Goal: Task Accomplishment & Management: Use online tool/utility

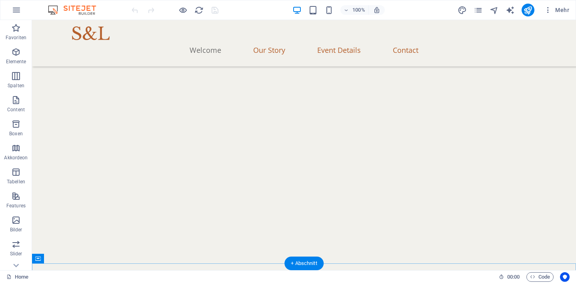
scroll to position [485, 0]
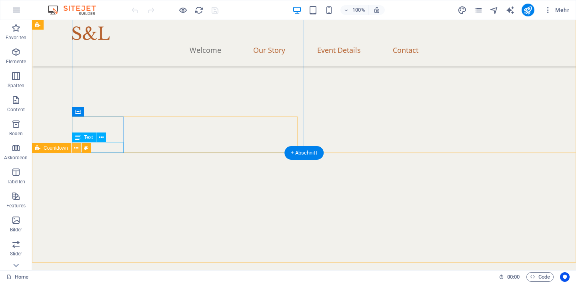
click at [74, 149] on icon at bounding box center [76, 148] width 4 height 8
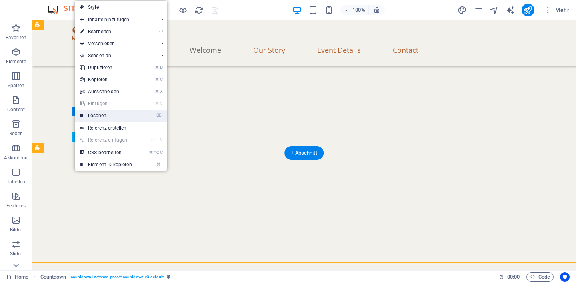
click at [101, 120] on link "⌦ Löschen" at bounding box center [106, 116] width 62 height 12
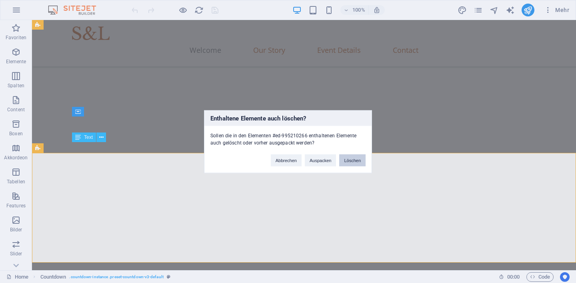
click at [350, 158] on button "Löschen" at bounding box center [352, 160] width 26 height 12
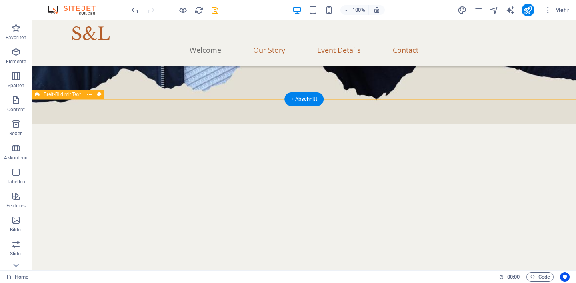
scroll to position [373, 0]
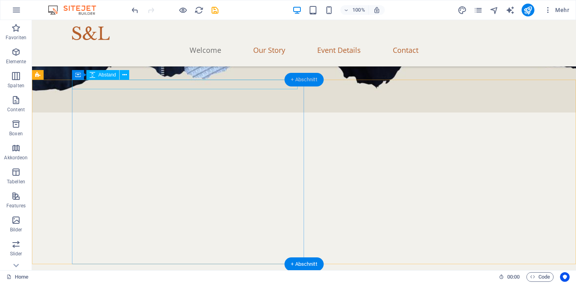
click at [310, 77] on div "+ Abschnitt" at bounding box center [303, 80] width 39 height 14
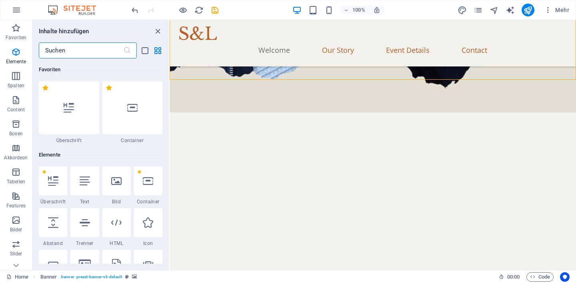
scroll to position [0, 0]
click at [120, 118] on div at bounding box center [132, 107] width 60 height 53
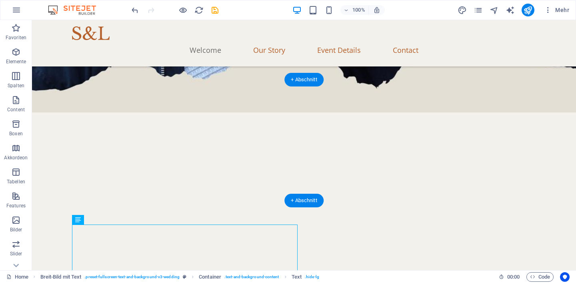
drag, startPoint x: 121, startPoint y: 237, endPoint x: 322, endPoint y: 133, distance: 226.7
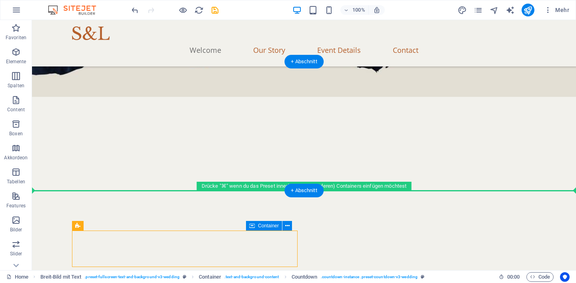
scroll to position [391, 0]
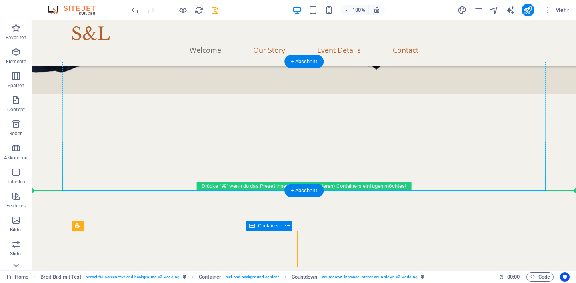
drag, startPoint x: 110, startPoint y: 248, endPoint x: 121, endPoint y: 152, distance: 97.1
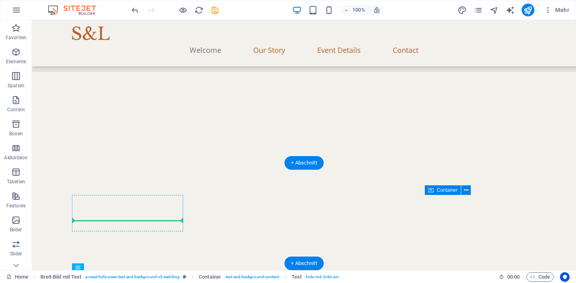
scroll to position [409, 0]
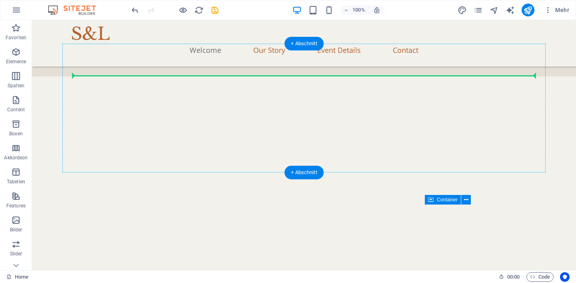
drag, startPoint x: 129, startPoint y: 160, endPoint x: 93, endPoint y: 78, distance: 89.0
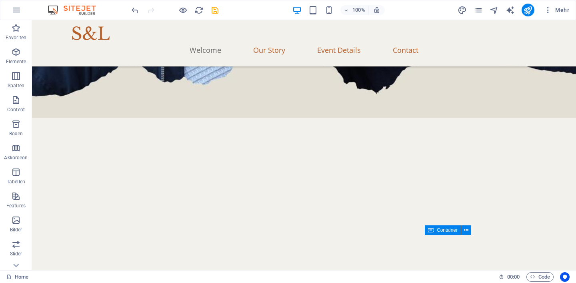
scroll to position [345, 0]
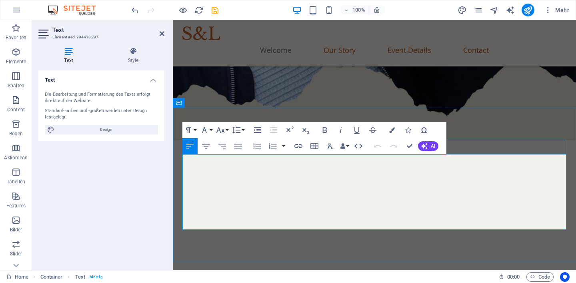
click at [206, 146] on icon "button" at bounding box center [205, 146] width 7 height 5
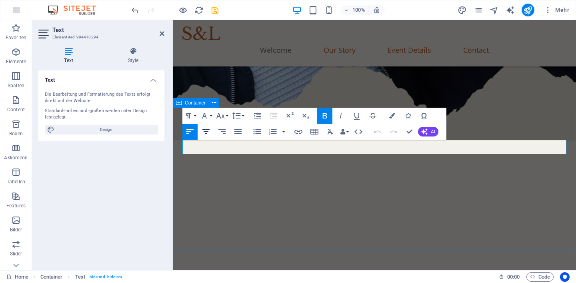
click at [212, 132] on button "Align Center" at bounding box center [205, 132] width 15 height 16
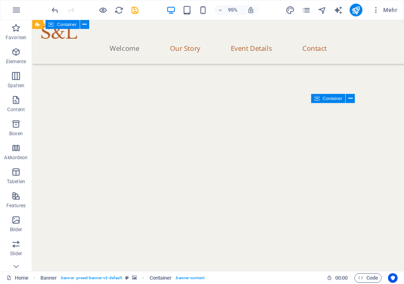
scroll to position [595, 0]
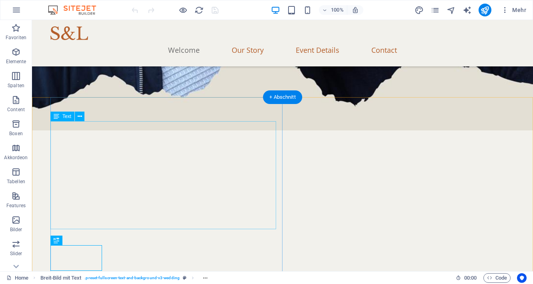
scroll to position [357, 0]
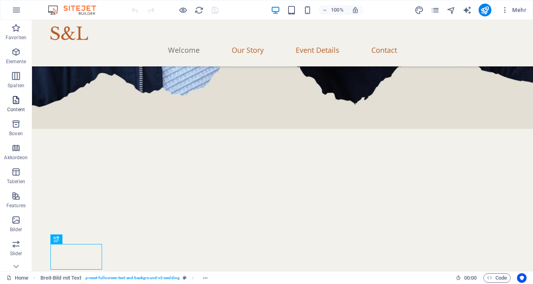
click at [22, 106] on span "Content" at bounding box center [16, 104] width 32 height 19
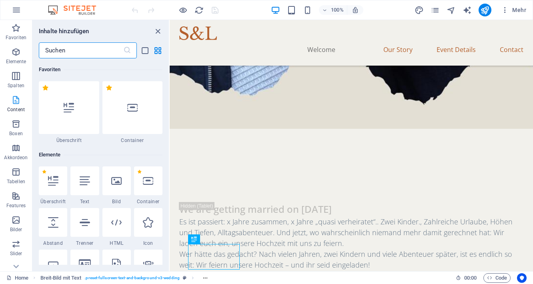
click at [15, 104] on icon "button" at bounding box center [16, 100] width 10 height 10
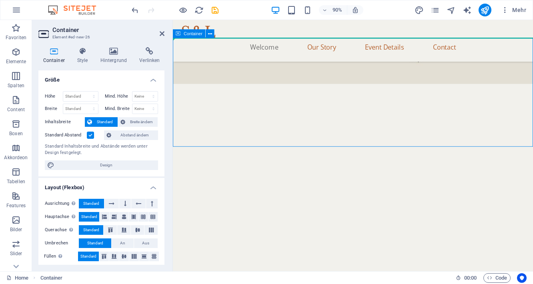
scroll to position [425, 0]
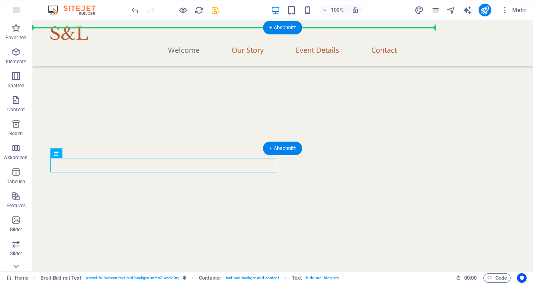
drag, startPoint x: 108, startPoint y: 162, endPoint x: 334, endPoint y: 66, distance: 246.3
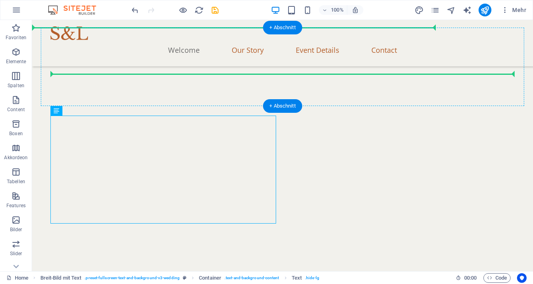
drag, startPoint x: 195, startPoint y: 174, endPoint x: 273, endPoint y: 70, distance: 129.5
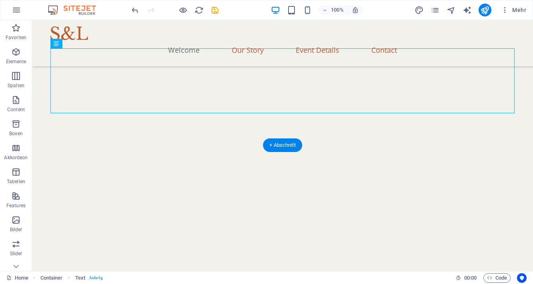
scroll to position [452, 0]
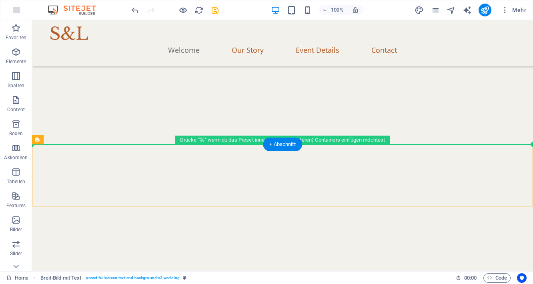
drag, startPoint x: 90, startPoint y: 161, endPoint x: 165, endPoint y: 103, distance: 94.4
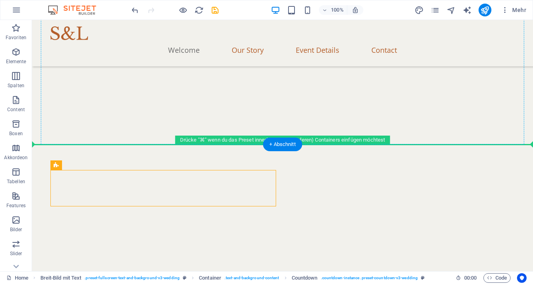
drag, startPoint x: 89, startPoint y: 185, endPoint x: 159, endPoint y: 95, distance: 114.6
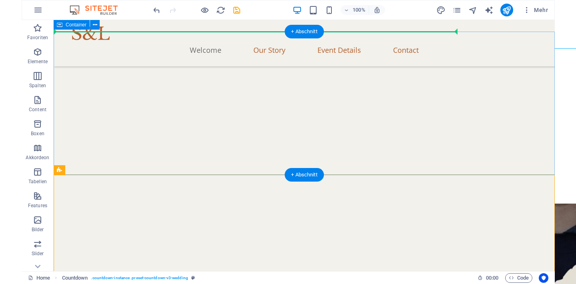
scroll to position [397, 0]
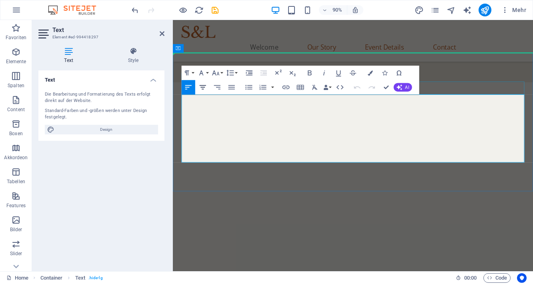
click at [206, 84] on icon "button" at bounding box center [202, 87] width 9 height 9
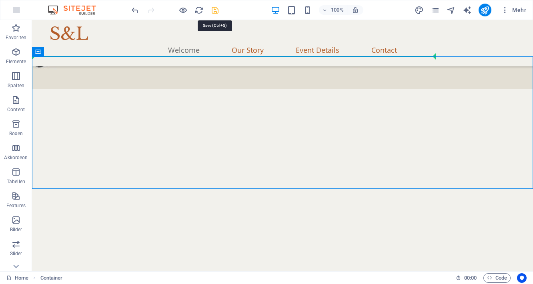
click at [218, 9] on icon "save" at bounding box center [214, 10] width 9 height 9
checkbox input "false"
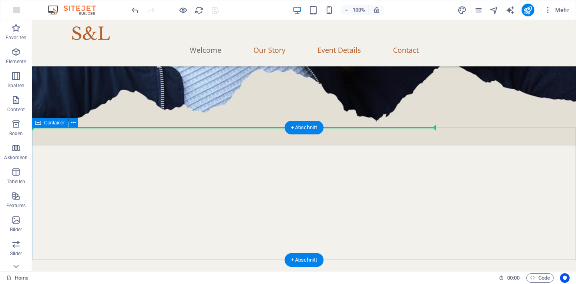
scroll to position [325, 0]
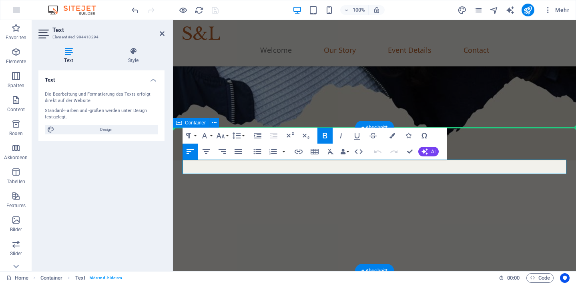
click at [209, 152] on icon "button" at bounding box center [206, 152] width 10 height 10
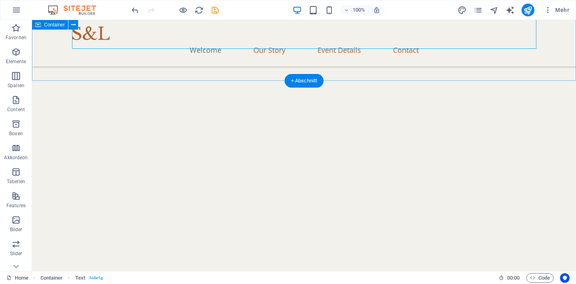
scroll to position [505, 0]
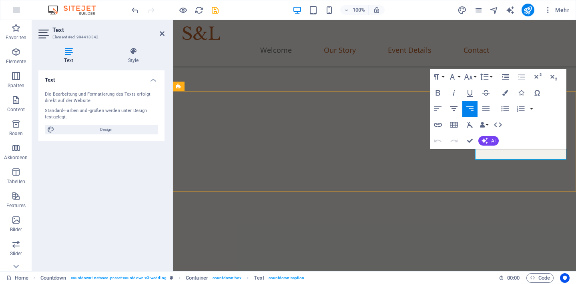
click at [404, 105] on icon "button" at bounding box center [454, 109] width 10 height 10
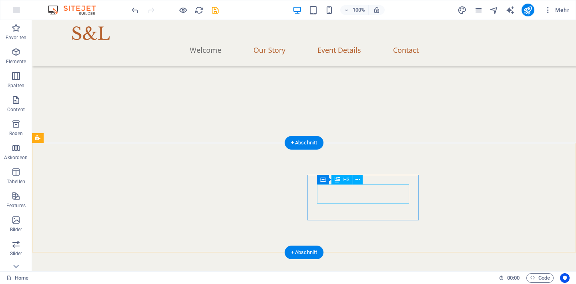
scroll to position [526, 0]
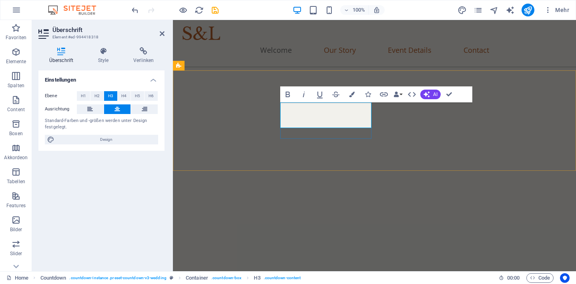
click at [104, 58] on h4 "Style" at bounding box center [104, 55] width 35 height 17
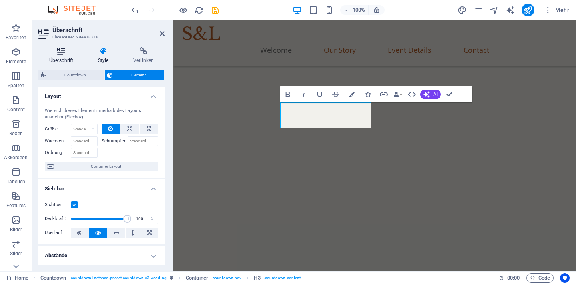
click at [72, 50] on icon at bounding box center [61, 51] width 46 height 8
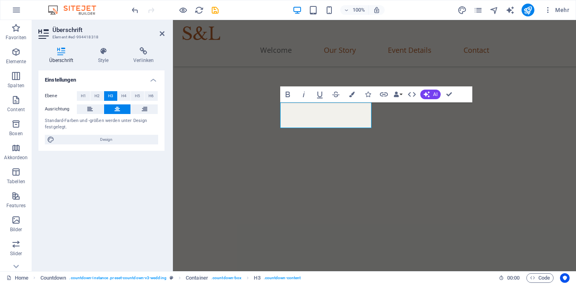
click at [43, 38] on icon at bounding box center [44, 34] width 12 height 13
click at [66, 52] on icon at bounding box center [61, 51] width 46 height 8
click at [73, 138] on span "Design" at bounding box center [106, 140] width 99 height 10
select select "px"
select select "200"
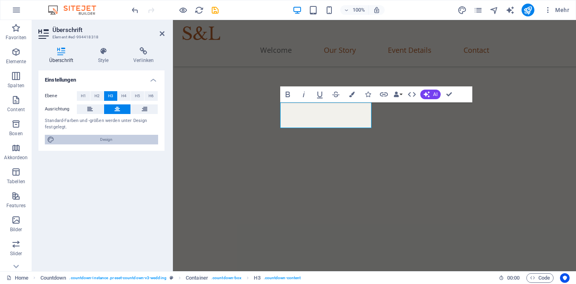
select select "px"
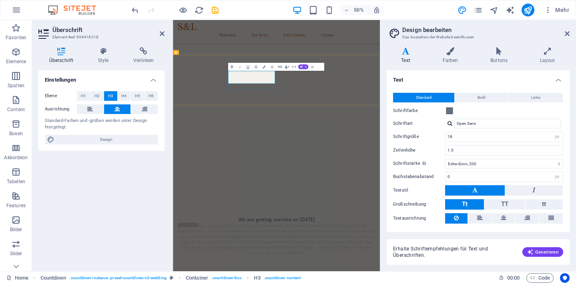
click at [150, 80] on h4 "Einstellungen" at bounding box center [101, 77] width 126 height 14
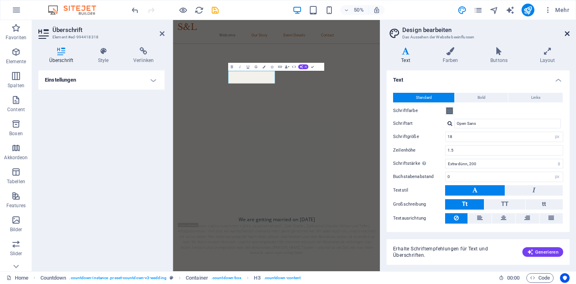
drag, startPoint x: 567, startPoint y: 34, endPoint x: 393, endPoint y: 14, distance: 174.4
click at [404, 34] on icon at bounding box center [567, 33] width 5 height 6
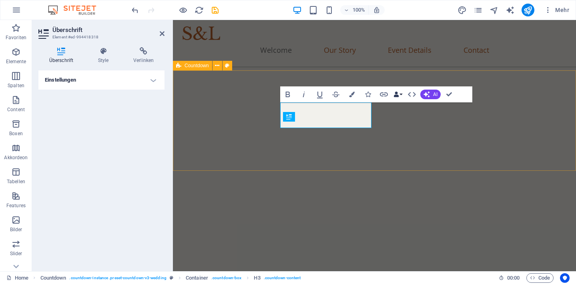
click at [399, 96] on button "Data Bindings" at bounding box center [397, 94] width 11 height 16
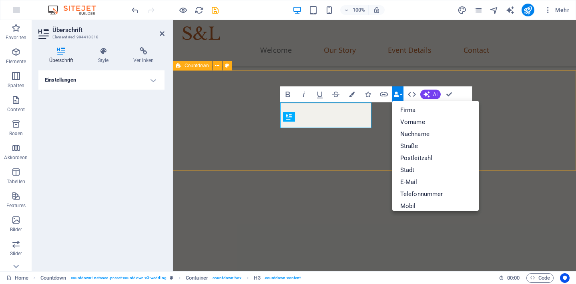
click at [399, 96] on button "Data Bindings" at bounding box center [397, 94] width 11 height 16
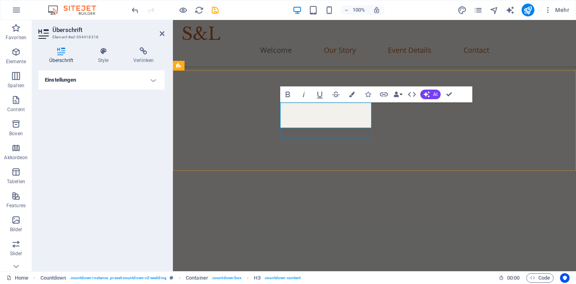
click at [102, 55] on h4 "Style" at bounding box center [104, 55] width 35 height 17
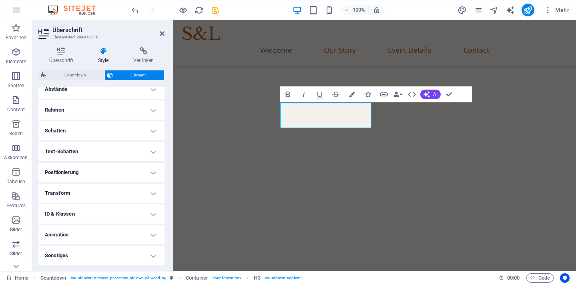
scroll to position [166, 0]
click at [75, 142] on h4 "Text-Schatten" at bounding box center [101, 151] width 126 height 19
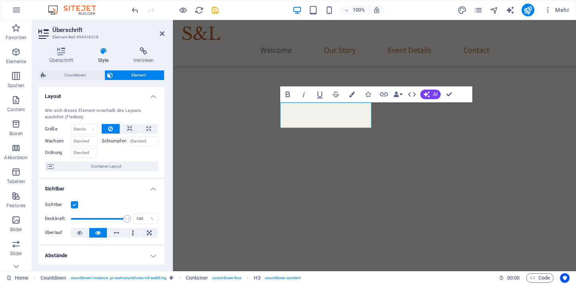
scroll to position [0, 0]
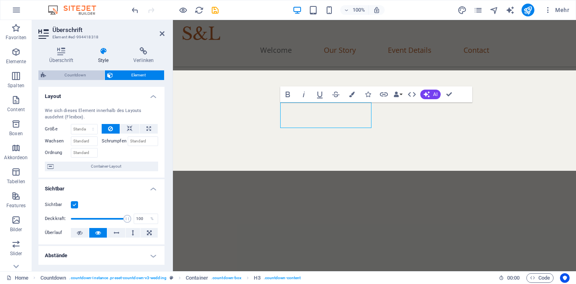
click at [79, 74] on span "Countdown" at bounding box center [75, 75] width 54 height 10
select select "rem"
select select "px"
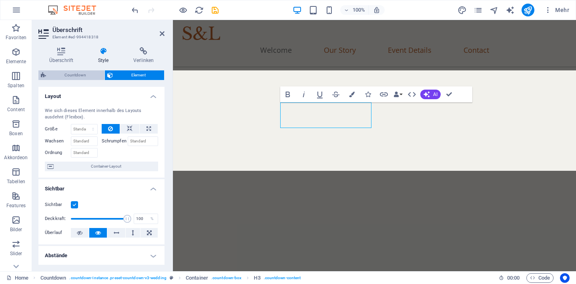
select select "rem"
select select "px"
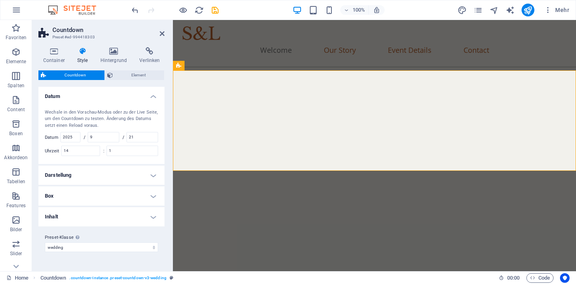
click at [113, 168] on h4 "Darstellung" at bounding box center [101, 175] width 126 height 19
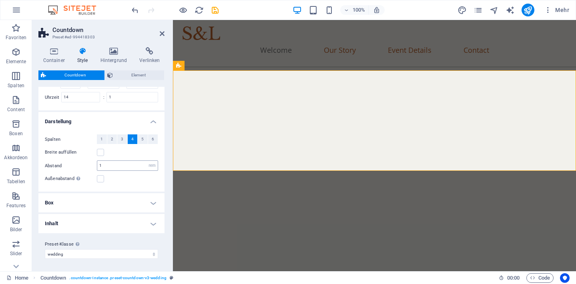
scroll to position [53, 0]
click at [102, 202] on h4 "Box" at bounding box center [101, 203] width 126 height 19
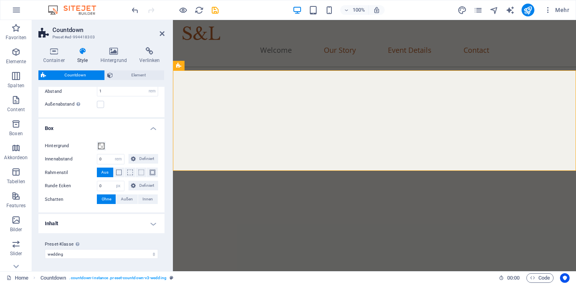
scroll to position [128, 0]
click at [96, 223] on h4 "Inhalt" at bounding box center [101, 223] width 126 height 19
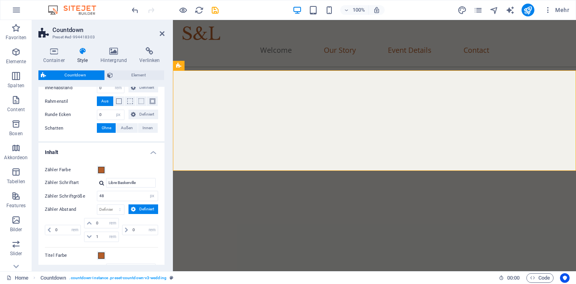
scroll to position [204, 0]
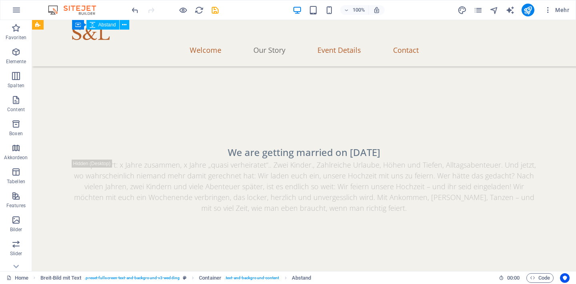
scroll to position [772, 0]
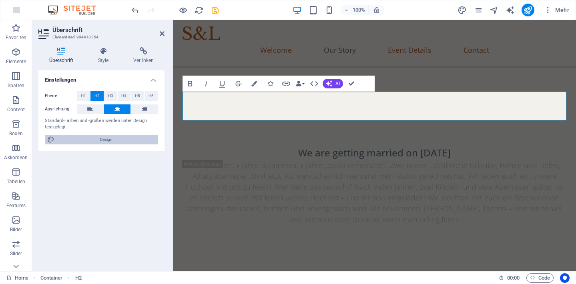
click at [122, 136] on span "Design" at bounding box center [106, 140] width 99 height 10
select select "px"
select select "200"
select select "px"
select select "500"
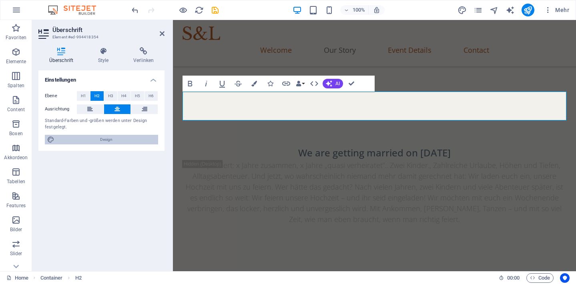
select select "px"
select select "400"
select select "px"
select select "rem"
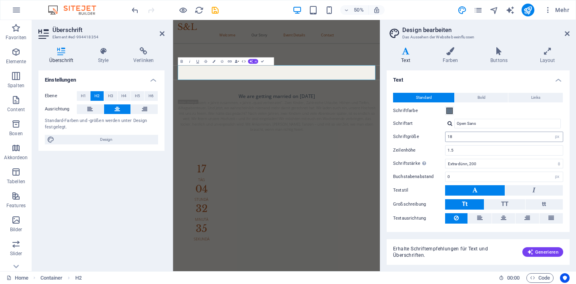
scroll to position [0, 0]
click at [404, 96] on button "Bold" at bounding box center [481, 98] width 53 height 10
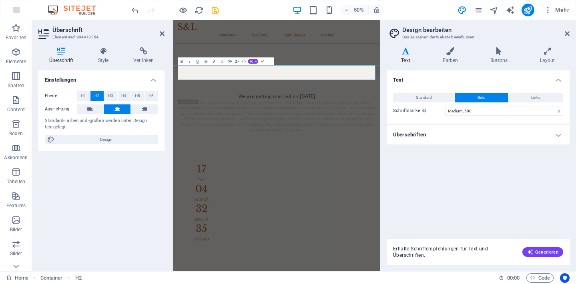
click at [404, 134] on h4 "Überschriften" at bounding box center [477, 134] width 183 height 19
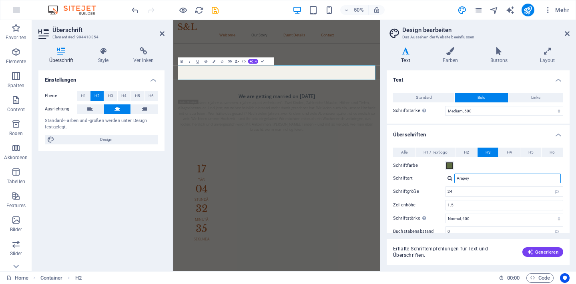
click at [404, 176] on input "Arapey" at bounding box center [507, 179] width 106 height 10
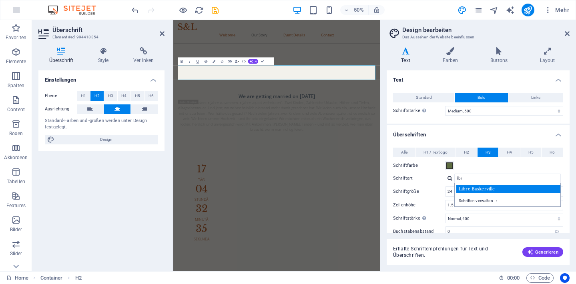
click at [404, 191] on div "Libre Baskerville" at bounding box center [509, 189] width 106 height 8
type input "Libre Baskerville"
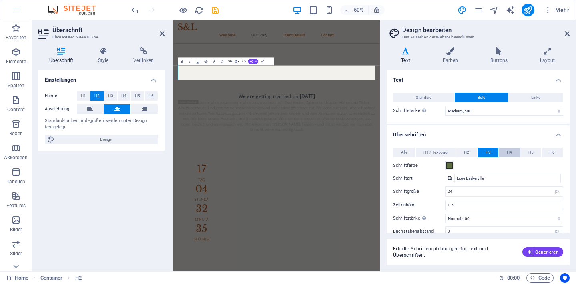
click at [404, 151] on button "H4" at bounding box center [509, 153] width 21 height 10
click at [404, 176] on input "Arapey" at bounding box center [507, 179] width 106 height 10
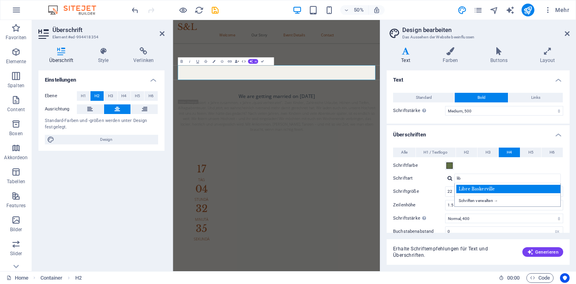
click at [404, 192] on div "Libre Baskerville Schriften verwalten →" at bounding box center [507, 195] width 106 height 24
click at [404, 192] on div "Libre Baskerville" at bounding box center [509, 189] width 106 height 8
type input "Libre Baskerville"
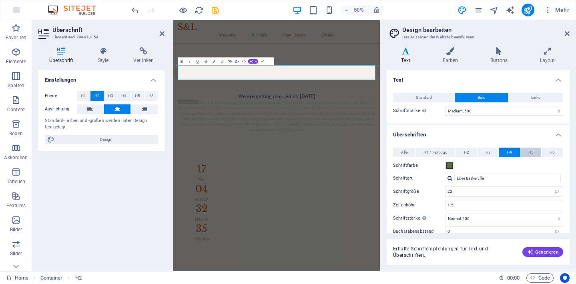
click at [404, 150] on span "H5" at bounding box center [530, 153] width 5 height 10
click at [404, 180] on input "Arapey" at bounding box center [507, 179] width 106 height 10
type input "ö"
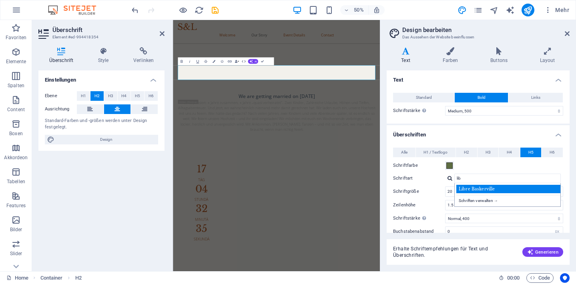
click at [404, 190] on div "Libre Baskerville" at bounding box center [509, 189] width 106 height 8
type input "Libre Baskerville"
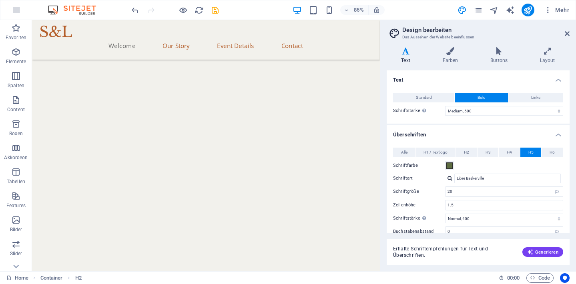
scroll to position [498, 0]
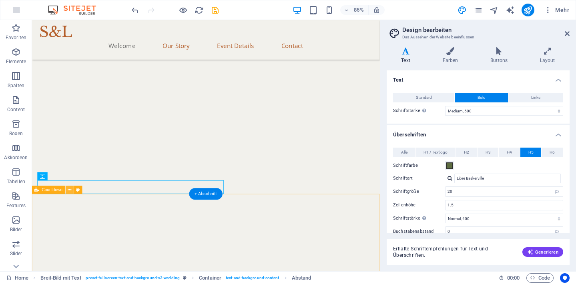
click at [67, 189] on button at bounding box center [70, 190] width 8 height 8
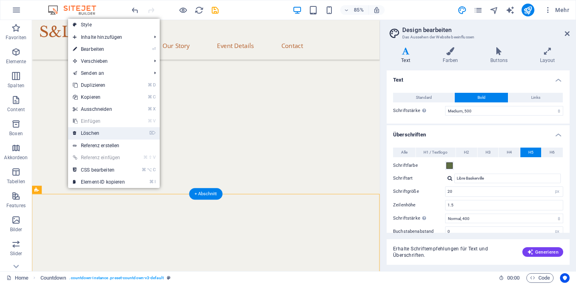
click at [111, 136] on link "⌦ Löschen" at bounding box center [99, 133] width 62 height 12
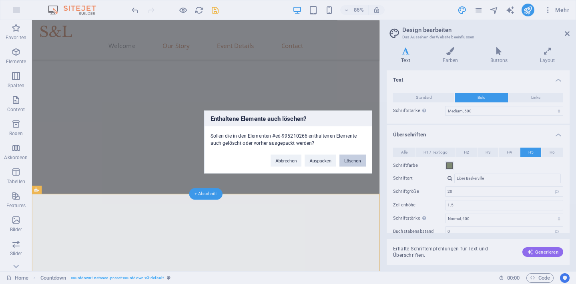
click at [349, 159] on button "Löschen" at bounding box center [352, 161] width 26 height 12
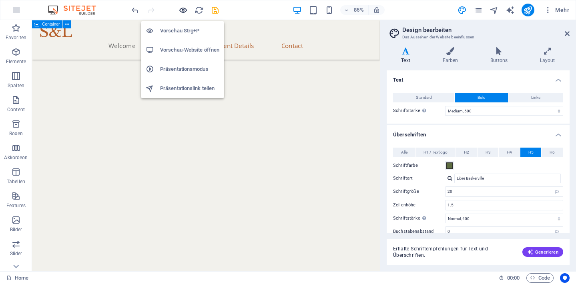
click at [184, 10] on icon "button" at bounding box center [182, 10] width 9 height 9
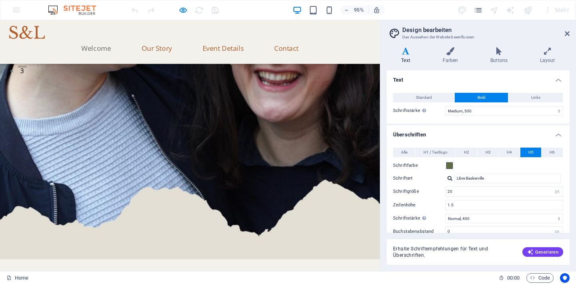
scroll to position [314, 0]
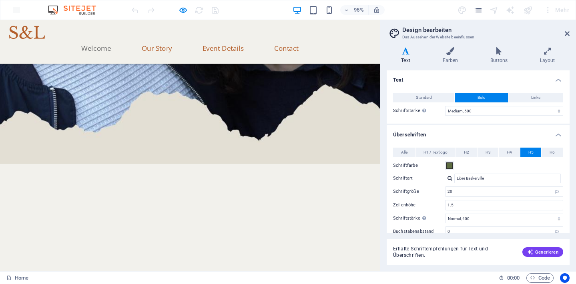
click at [404, 33] on aside "Design bearbeiten Das Aussehen der Website beeinflussen Varianten Text Farben B…" at bounding box center [478, 145] width 196 height 251
click at [404, 32] on icon at bounding box center [567, 33] width 5 height 6
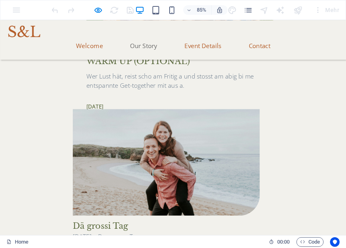
scroll to position [1181, 0]
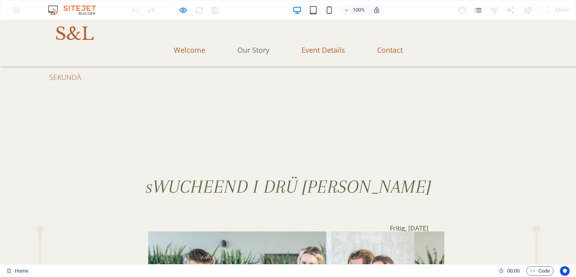
scroll to position [1010, 0]
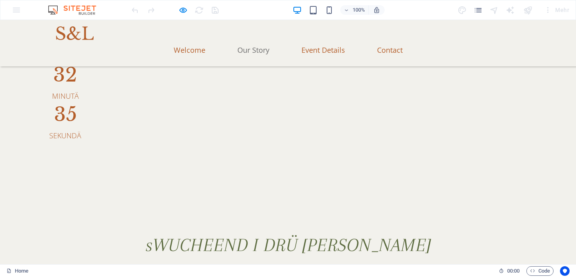
click at [12, 14] on div "100% Mehr" at bounding box center [287, 9] width 575 height 19
click at [19, 6] on div "100% Mehr" at bounding box center [287, 9] width 575 height 19
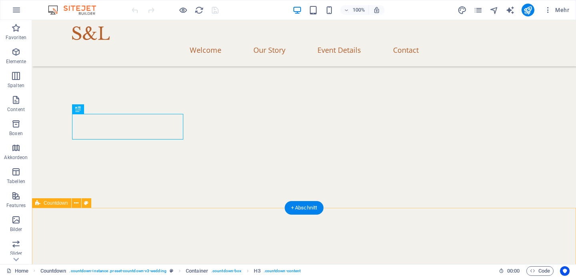
scroll to position [521, 0]
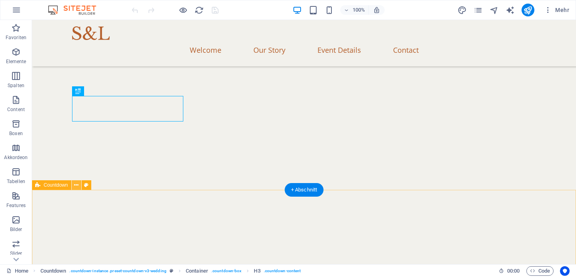
click at [74, 184] on icon at bounding box center [76, 185] width 4 height 8
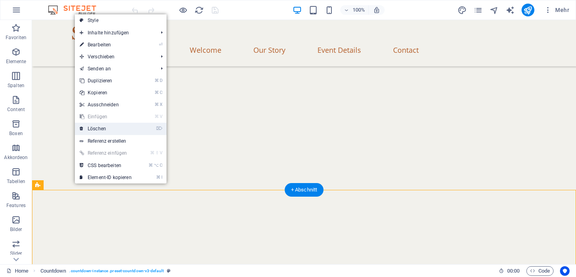
click at [110, 127] on link "⌦ Löschen" at bounding box center [106, 129] width 62 height 12
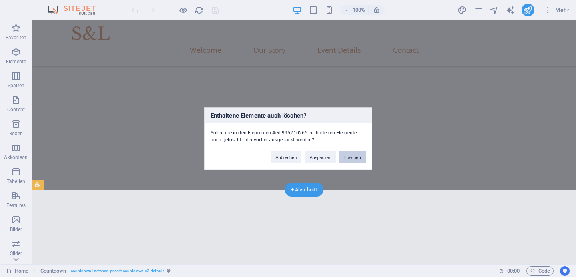
click at [351, 155] on button "Löschen" at bounding box center [352, 157] width 26 height 12
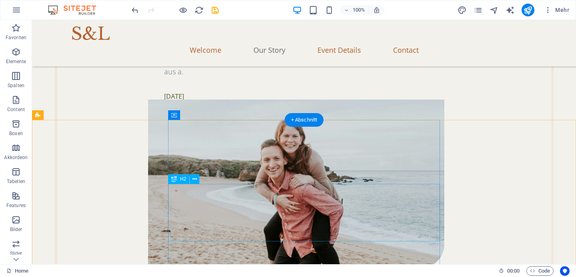
scroll to position [1488, 0]
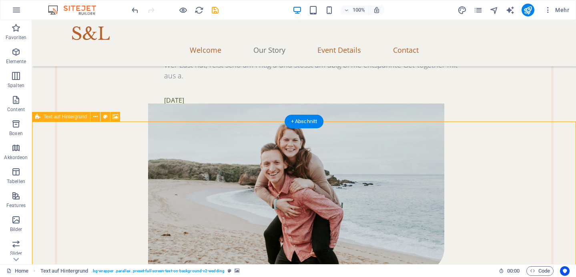
click at [37, 121] on icon at bounding box center [37, 117] width 5 height 10
click at [97, 116] on icon at bounding box center [95, 117] width 4 height 8
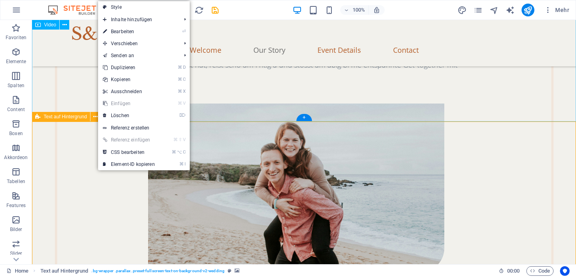
click at [81, 116] on span "Text auf Hintergrund" at bounding box center [65, 116] width 43 height 5
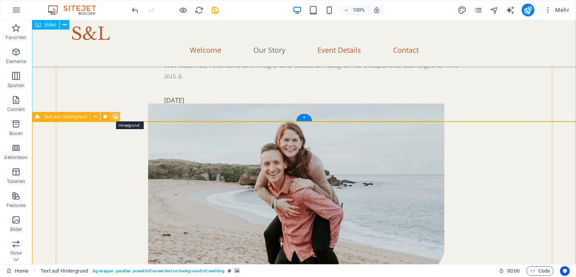
click at [117, 115] on icon at bounding box center [115, 117] width 6 height 8
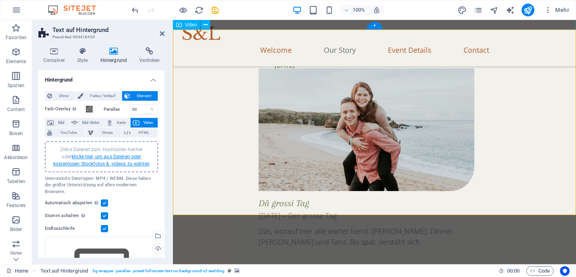
click at [111, 157] on link "klicke hier, um aus Dateien oder kostenlosen Stockfotos & -videos zu wählen" at bounding box center [101, 160] width 96 height 13
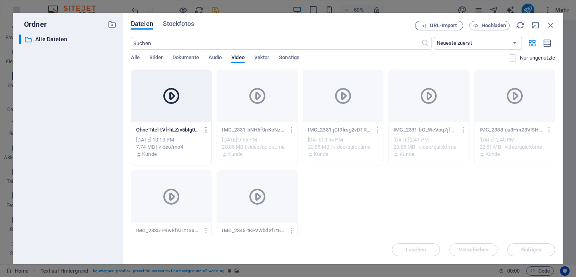
click at [160, 119] on div at bounding box center [171, 96] width 80 height 52
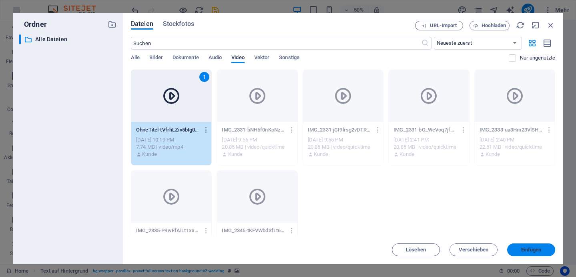
click at [527, 250] on span "Einfügen" at bounding box center [531, 250] width 20 height 5
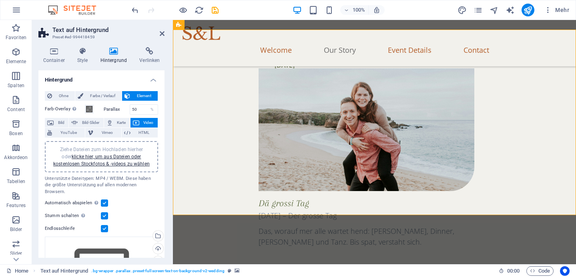
click at [136, 198] on div "Automatisch abspielen Automatisch abspielen ist nur verfügbar, wenn Stumm gesch…" at bounding box center [101, 203] width 113 height 10
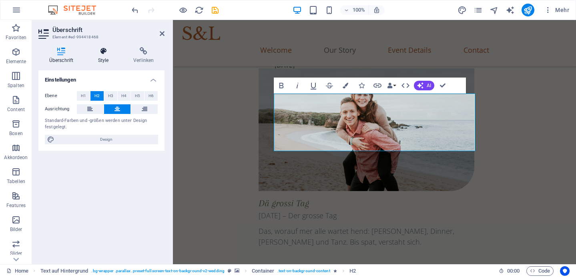
click at [100, 58] on h4 "Style" at bounding box center [104, 55] width 35 height 17
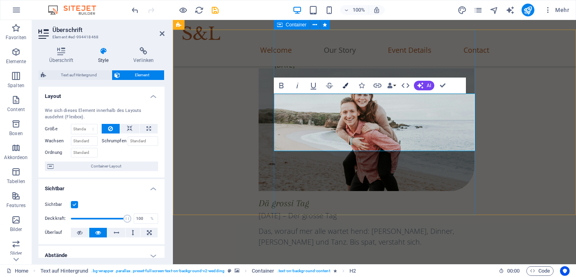
click at [342, 84] on button "Colors" at bounding box center [345, 86] width 15 height 16
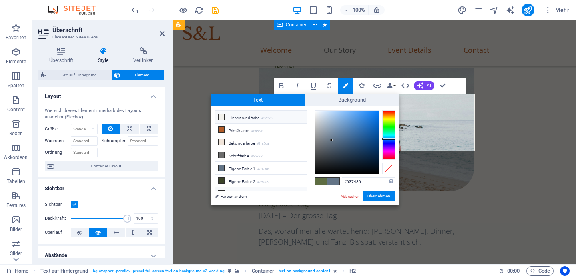
click at [262, 117] on li "Hintergrundfarbe #f2f1ec" at bounding box center [261, 117] width 92 height 13
type input "#f2f1ec"
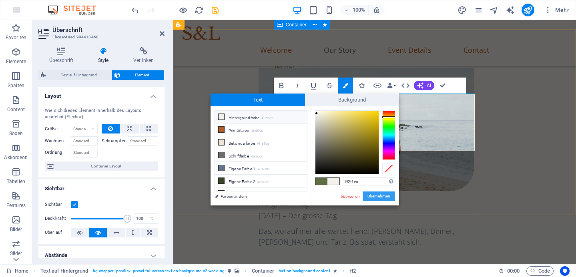
click at [378, 197] on button "Übernehmen" at bounding box center [378, 197] width 32 height 10
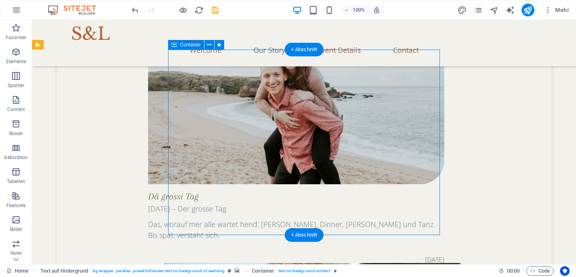
scroll to position [1560, 0]
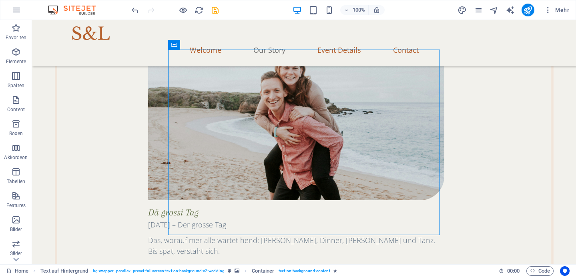
click at [243, 272] on icon "breadcrumb" at bounding box center [245, 271] width 6 height 6
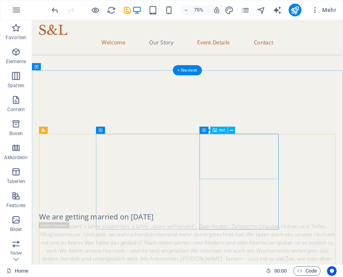
scroll to position [649, 0]
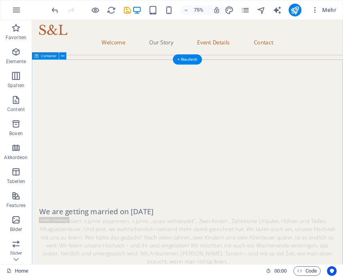
click at [65, 54] on button at bounding box center [62, 55] width 7 height 7
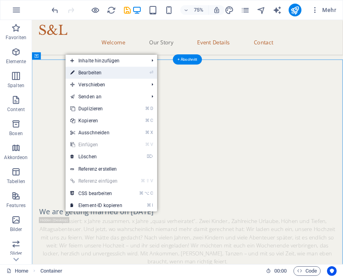
click at [86, 76] on link "⏎ Bearbeiten" at bounding box center [97, 73] width 62 height 12
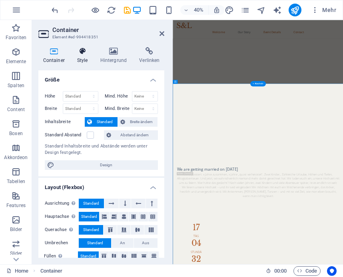
click at [84, 56] on h4 "Style" at bounding box center [83, 55] width 23 height 17
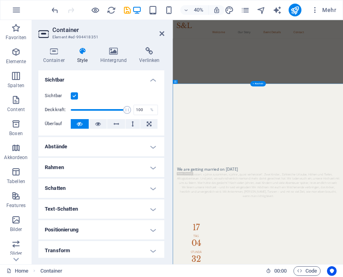
click at [120, 68] on div "Container Style Hintergrund Verlinken Größe Höhe Standard px rem % vh vw Mind. …" at bounding box center [101, 152] width 126 height 211
click at [111, 59] on h4 "Hintergrund" at bounding box center [115, 55] width 39 height 17
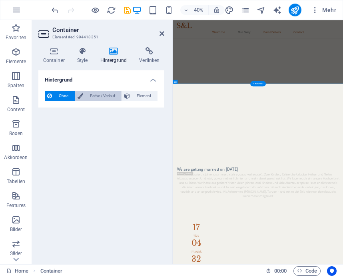
click at [86, 96] on span "Farbe / Verlauf" at bounding box center [103, 96] width 34 height 10
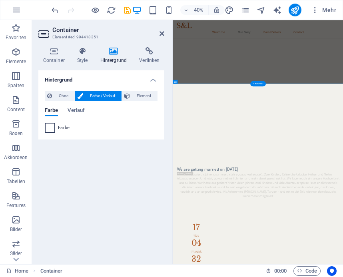
click at [47, 128] on span at bounding box center [50, 128] width 9 height 9
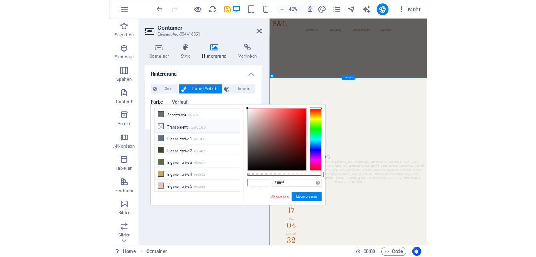
scroll to position [38, 0]
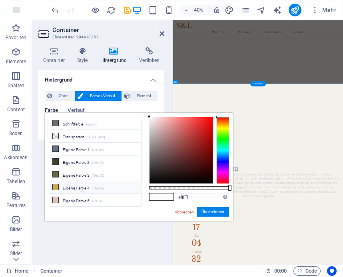
click at [65, 193] on li "Eigene Farbe 4 #cba956" at bounding box center [95, 187] width 92 height 13
type input "#cba956"
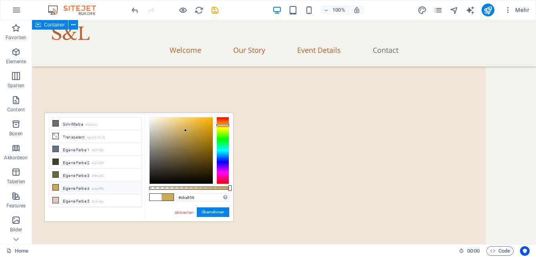
scroll to position [3295, 0]
